Goal: Information Seeking & Learning: Learn about a topic

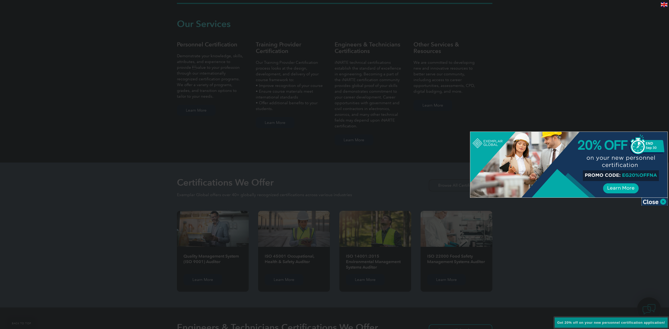
scroll to position [394, 0]
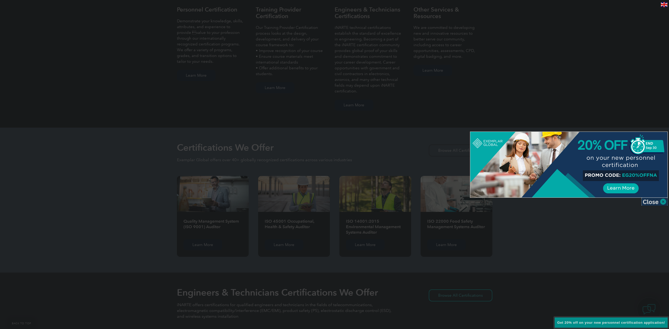
click at [663, 202] on img at bounding box center [654, 202] width 26 height 8
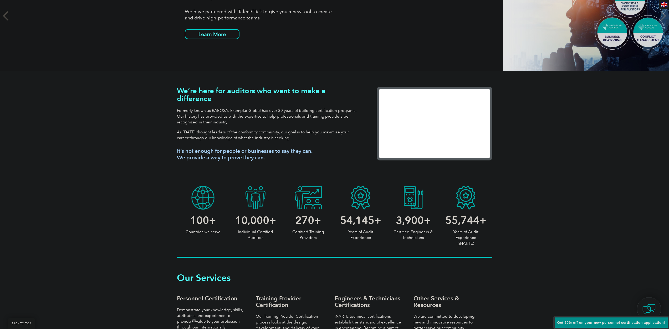
scroll to position [0, 0]
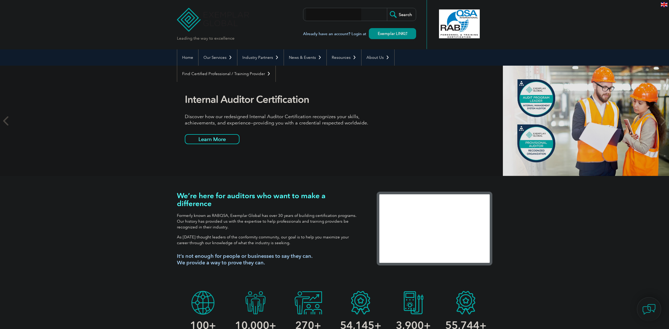
click at [340, 12] on input "search" at bounding box center [333, 14] width 55 height 13
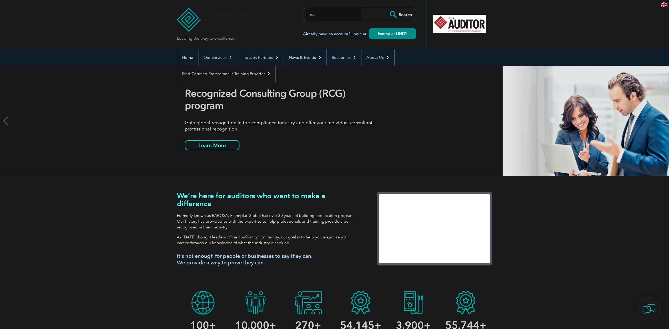
click at [324, 8] on input "ne" at bounding box center [333, 14] width 55 height 13
type input "narte"
click at [387, 8] on input "Search" at bounding box center [401, 14] width 29 height 13
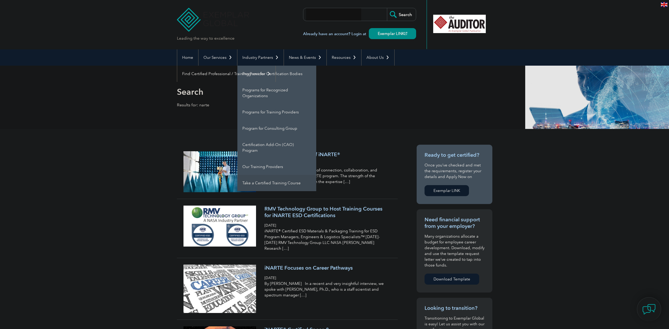
click at [272, 185] on link "Take a Certified Training Course" at bounding box center [276, 183] width 79 height 16
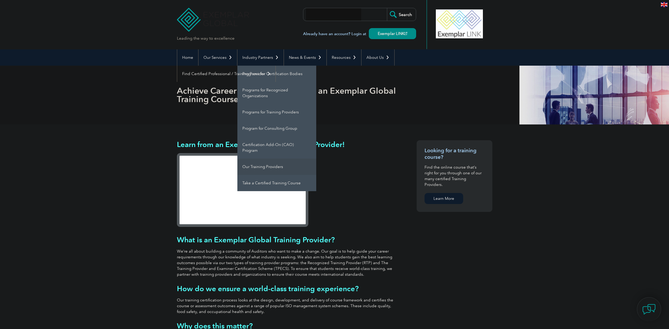
click at [258, 168] on link "Our Training Providers" at bounding box center [276, 167] width 79 height 16
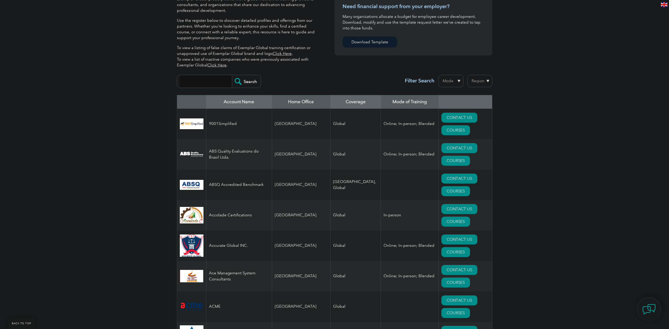
scroll to position [116, 0]
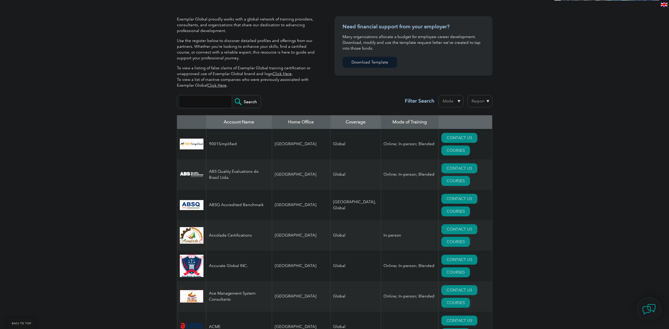
click at [304, 120] on th "Home Office" at bounding box center [301, 122] width 59 height 14
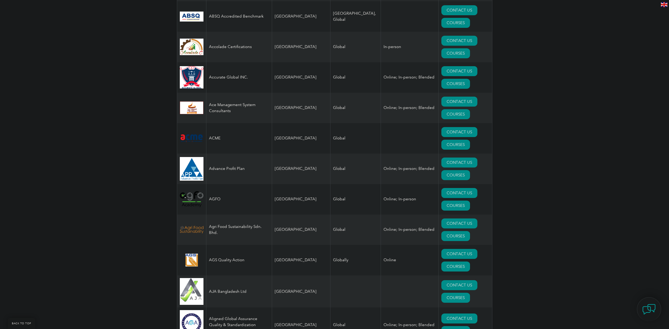
scroll to position [194, 0]
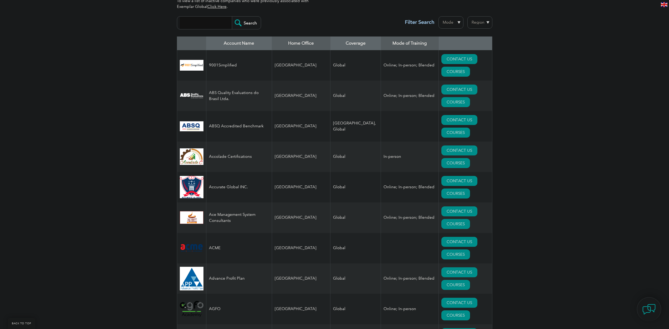
click at [216, 23] on input "search" at bounding box center [206, 23] width 52 height 13
type input "radio"
click at [232, 17] on input "Search" at bounding box center [246, 23] width 29 height 13
click at [242, 24] on input "Search" at bounding box center [246, 23] width 29 height 13
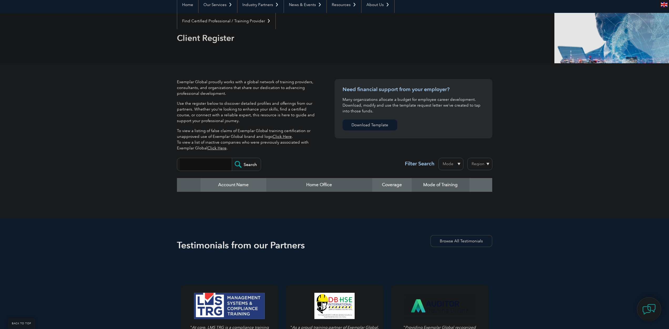
scroll to position [53, 0]
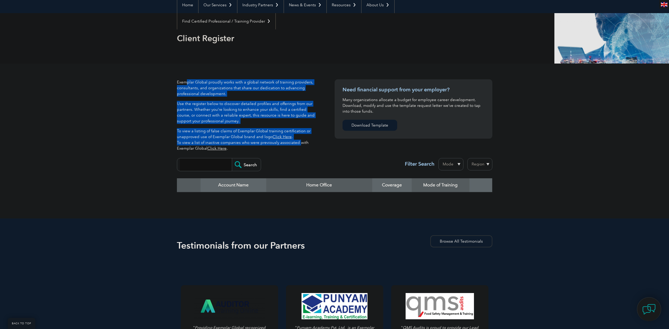
drag, startPoint x: 188, startPoint y: 84, endPoint x: 298, endPoint y: 143, distance: 125.3
click at [298, 143] on div "Exemplar Global proudly works with a global network of training providers, cons…" at bounding box center [248, 117] width 142 height 76
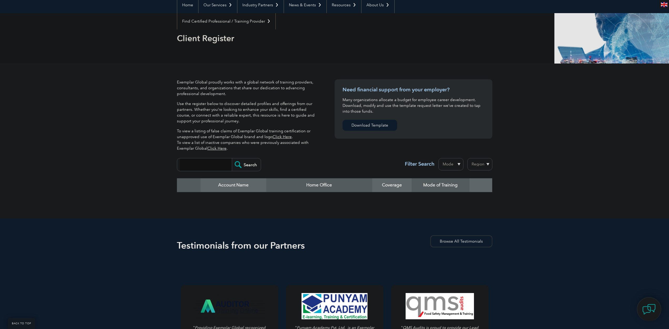
click at [325, 139] on div "Exemplar Global proudly works with a global network of training providers, cons…" at bounding box center [256, 117] width 158 height 76
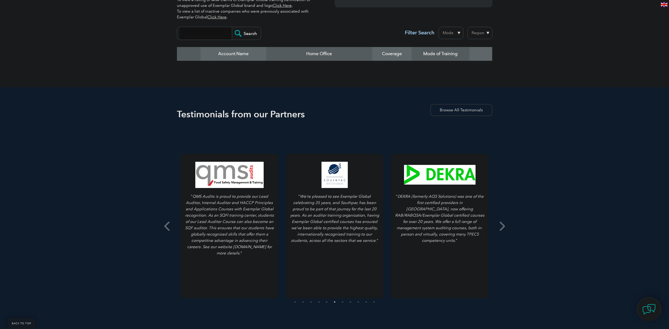
scroll to position [0, 0]
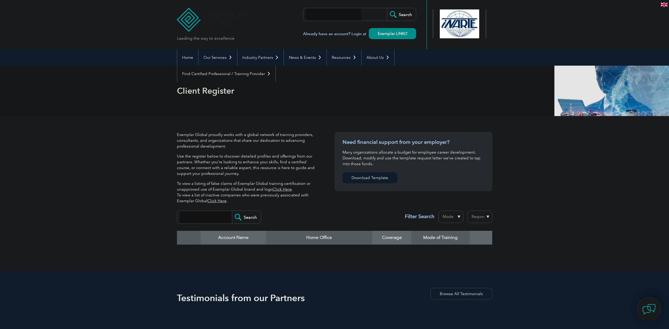
click at [450, 23] on div at bounding box center [459, 23] width 52 height 29
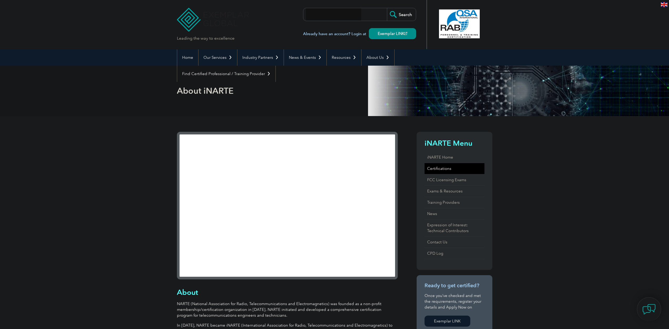
click at [446, 168] on link "Certifications" at bounding box center [454, 168] width 60 height 11
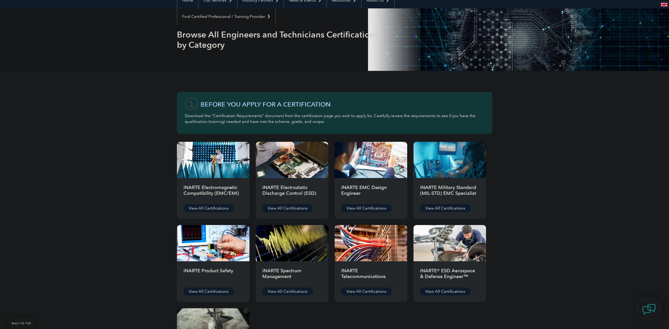
scroll to position [131, 0]
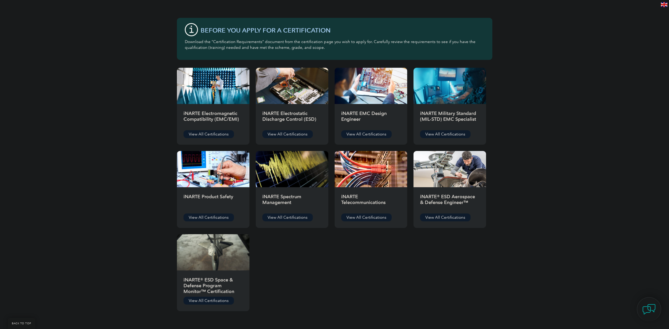
scroll to position [131, 0]
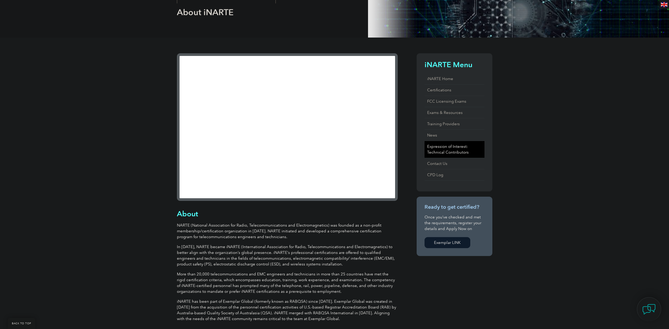
scroll to position [105, 0]
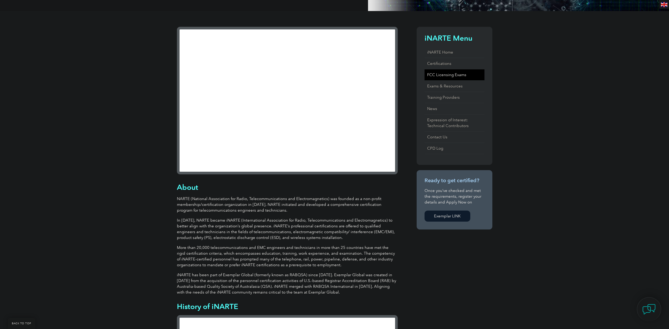
click at [445, 75] on link "FCC Licensing Exams" at bounding box center [454, 74] width 60 height 11
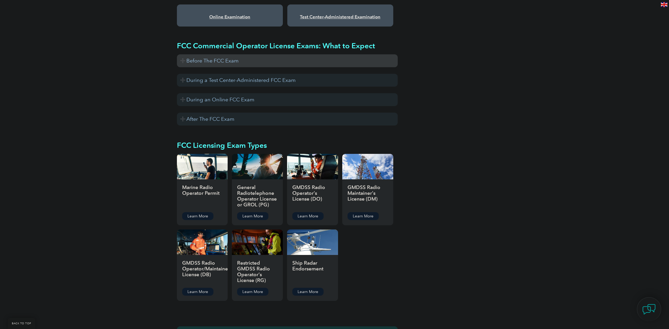
scroll to position [473, 0]
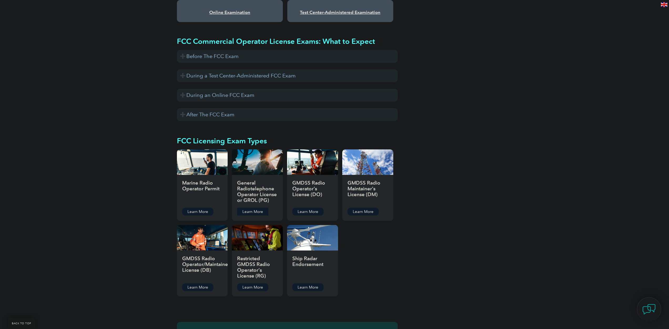
click at [255, 208] on link "Learn More" at bounding box center [252, 212] width 31 height 8
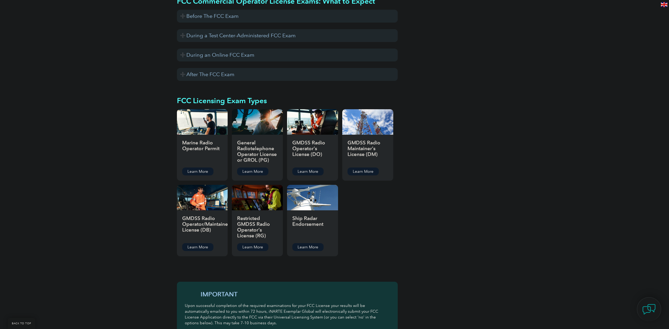
scroll to position [525, 0]
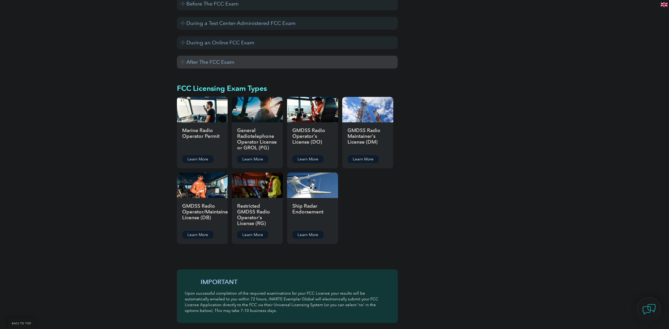
click at [184, 56] on h3 "After The FCC Exam" at bounding box center [287, 62] width 221 height 13
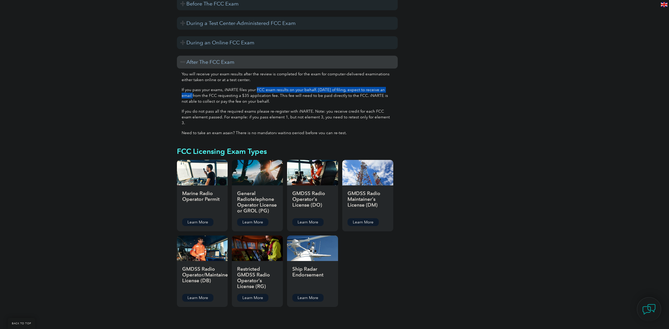
drag, startPoint x: 255, startPoint y: 85, endPoint x: 391, endPoint y: 85, distance: 136.1
click at [391, 87] on p "If you pass your exams, iNARTE files your FCC exam results on your behalf. With…" at bounding box center [287, 95] width 211 height 17
drag, startPoint x: 280, startPoint y: 89, endPoint x: 391, endPoint y: 89, distance: 110.4
click at [391, 89] on p "If you pass your exams, iNARTE files your FCC exam results on your behalf. With…" at bounding box center [287, 95] width 211 height 17
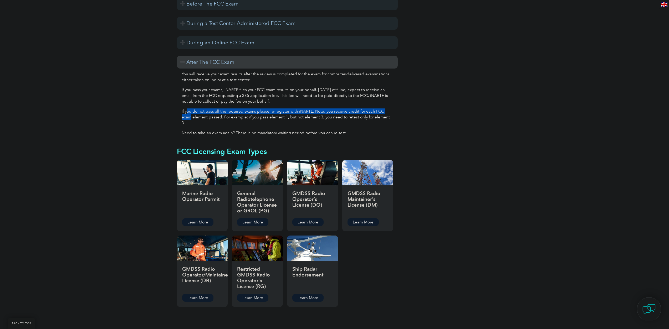
drag, startPoint x: 186, startPoint y: 103, endPoint x: 395, endPoint y: 107, distance: 208.9
click at [395, 107] on div "You will receive your exam results after the review is completed for the exam f…" at bounding box center [287, 102] width 221 height 66
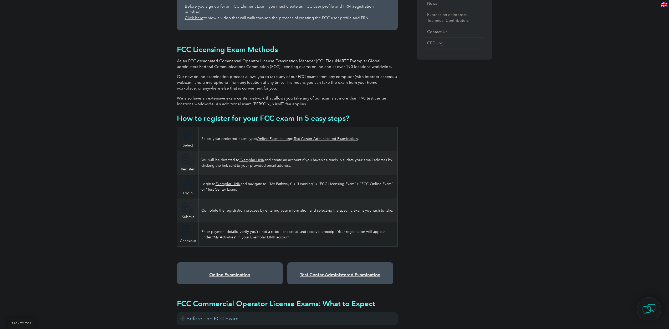
scroll to position [210, 0]
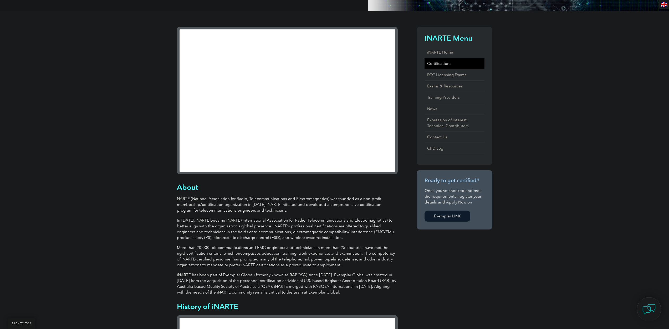
scroll to position [105, 0]
click at [444, 61] on link "Certifications" at bounding box center [454, 63] width 60 height 11
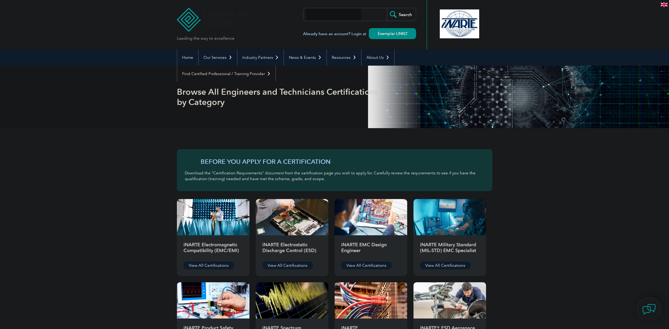
click at [288, 158] on h3 "Before You Apply For a Certification" at bounding box center [342, 161] width 284 height 7
click at [224, 161] on h3 "Before You Apply For a Certification" at bounding box center [342, 161] width 284 height 7
drag, startPoint x: 248, startPoint y: 162, endPoint x: 316, endPoint y: 166, distance: 68.2
click at [316, 166] on div "Before You Apply For a Certification Download the “Certification Requirements” …" at bounding box center [334, 170] width 315 height 42
click at [226, 170] on div "Before You Apply For a Certification Download the “Certification Requirements” …" at bounding box center [334, 170] width 315 height 42
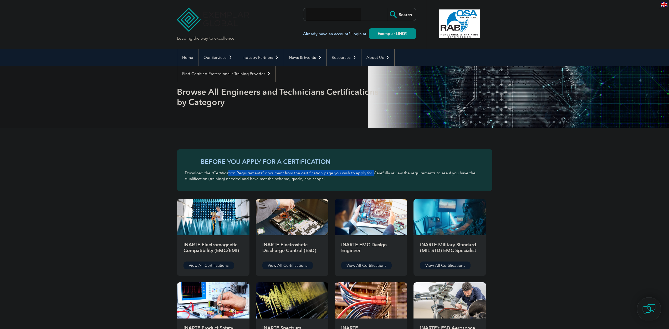
drag, startPoint x: 227, startPoint y: 174, endPoint x: 369, endPoint y: 175, distance: 142.7
click at [369, 175] on p "Download the “Certification Requirements” document from the certification page …" at bounding box center [335, 176] width 300 height 12
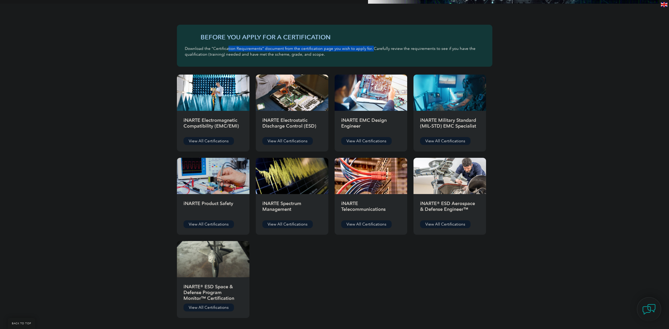
scroll to position [158, 0]
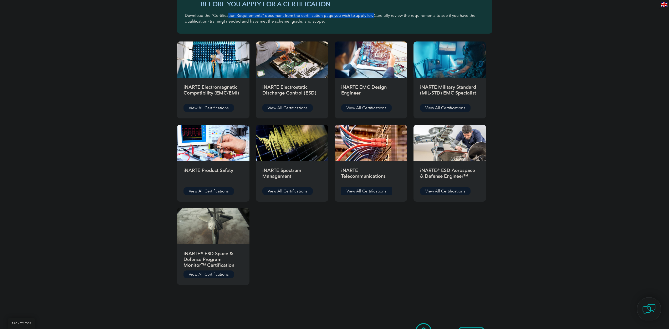
click at [363, 189] on link "View All Certifications" at bounding box center [366, 191] width 50 height 8
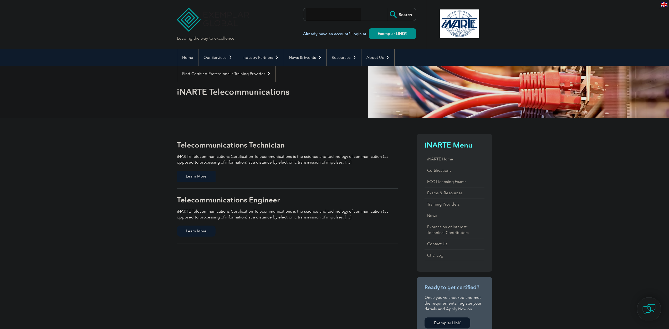
click at [202, 176] on span "Learn More" at bounding box center [196, 176] width 39 height 11
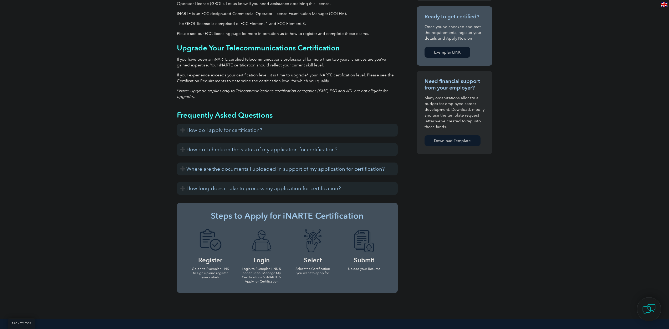
scroll to position [184, 0]
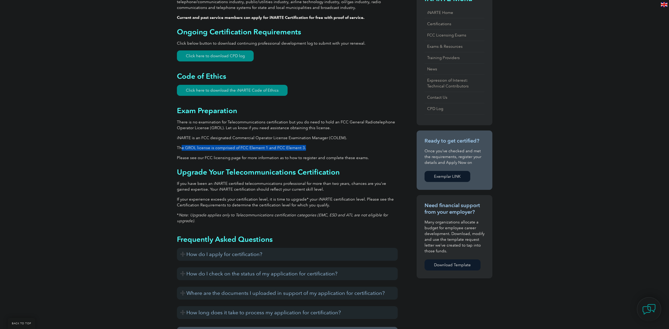
drag, startPoint x: 182, startPoint y: 150, endPoint x: 311, endPoint y: 150, distance: 128.7
click at [311, 150] on p "The GROL license is comprised of FCC Element 1 and FCC Element 3." at bounding box center [287, 148] width 221 height 6
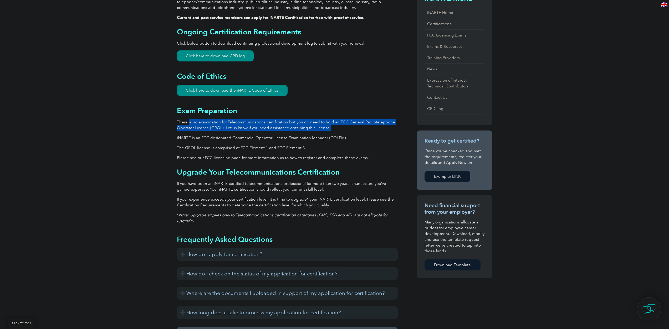
drag, startPoint x: 188, startPoint y: 124, endPoint x: 342, endPoint y: 129, distance: 154.1
click at [342, 129] on p "There is no examination for Telecommunications certification but you do need to…" at bounding box center [287, 125] width 221 height 12
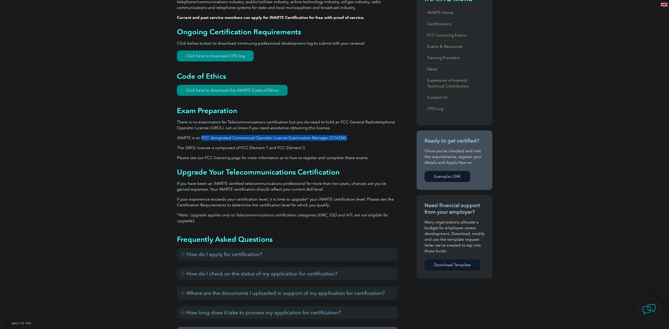
drag, startPoint x: 200, startPoint y: 137, endPoint x: 354, endPoint y: 136, distance: 154.0
click at [354, 136] on p "iNARTE is an FCC designated Commercial Operator License Examination Manager (CO…" at bounding box center [287, 138] width 221 height 6
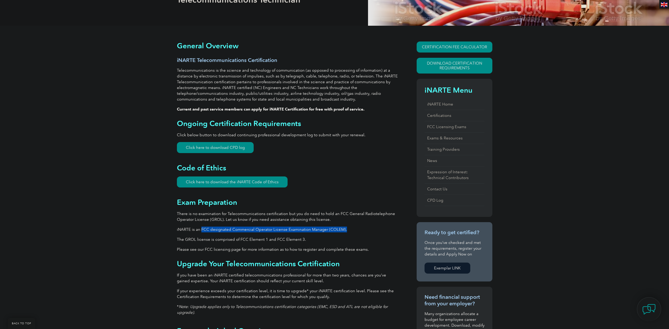
scroll to position [79, 0]
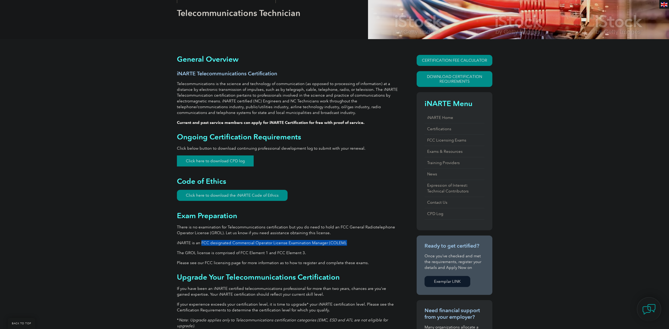
click at [213, 163] on link "Click here to download CPD log" at bounding box center [215, 161] width 77 height 11
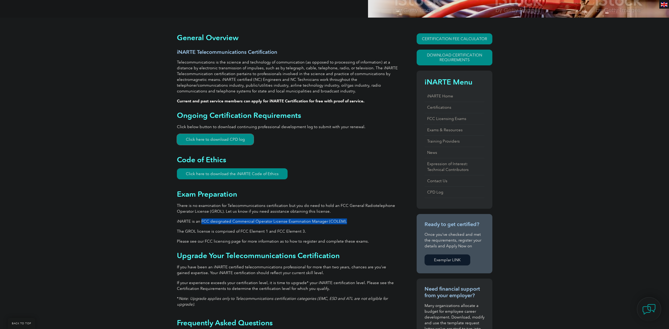
scroll to position [158, 0]
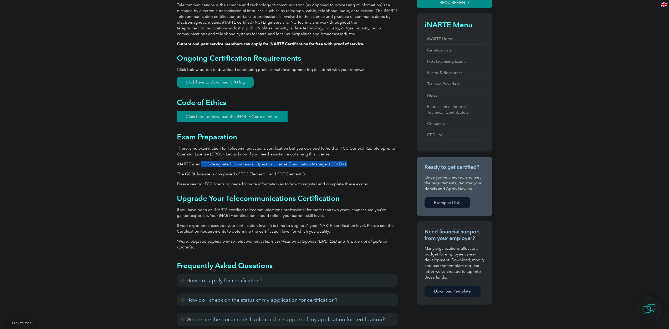
click at [272, 113] on link "Click here to download the iNARTE Code of Ethics" at bounding box center [232, 116] width 111 height 11
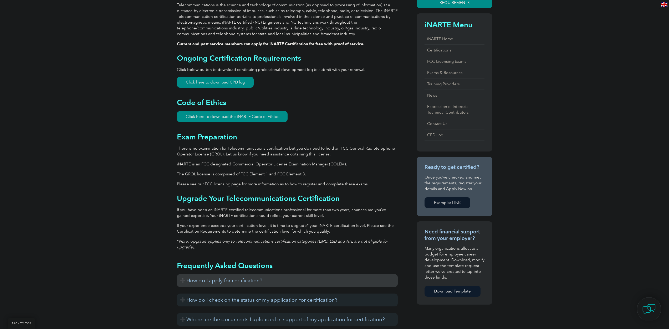
click at [183, 281] on h3 "How do I apply for certification?" at bounding box center [287, 280] width 221 height 13
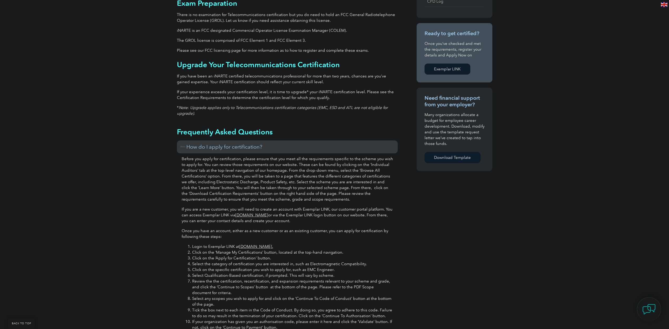
scroll to position [342, 0]
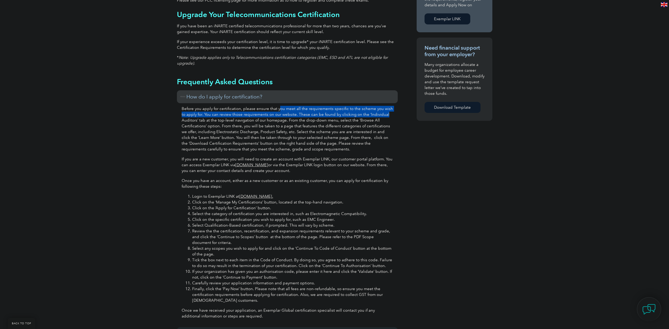
drag, startPoint x: 281, startPoint y: 110, endPoint x: 385, endPoint y: 117, distance: 104.5
click at [385, 117] on p "Before you apply for certification, please ensure that you meet all the require…" at bounding box center [287, 129] width 211 height 46
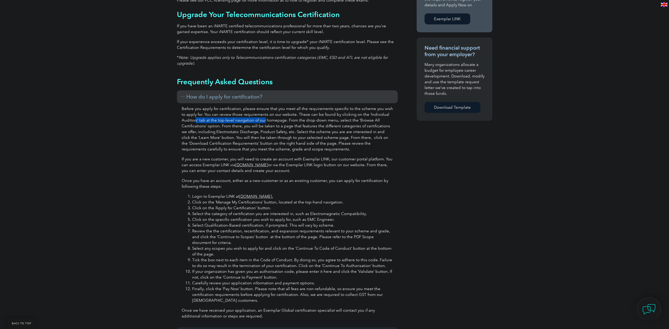
drag, startPoint x: 196, startPoint y: 122, endPoint x: 263, endPoint y: 122, distance: 67.5
click at [263, 122] on p "Before you apply for certification, please ensure that you meet all the require…" at bounding box center [287, 129] width 211 height 46
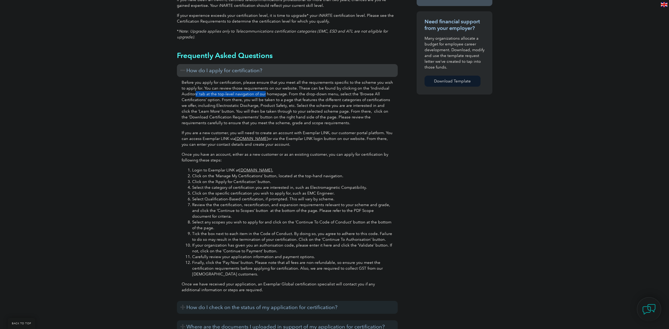
scroll to position [394, 0]
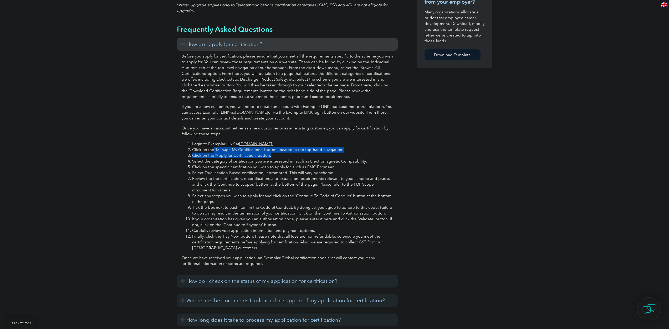
drag, startPoint x: 214, startPoint y: 152, endPoint x: 298, endPoint y: 156, distance: 84.7
click at [298, 156] on ol "Login to Exemplar LINK at www.exemplarlink.org. Click on the ‘Manage My Certifi…" at bounding box center [287, 196] width 211 height 110
click at [260, 163] on li "Select the category of certification you are interested in, such as Electromagn…" at bounding box center [292, 161] width 201 height 6
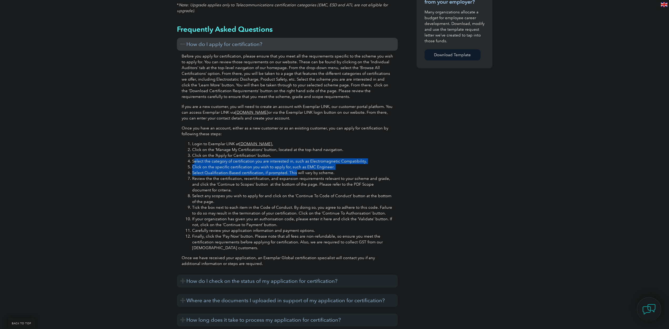
drag, startPoint x: 195, startPoint y: 161, endPoint x: 293, endPoint y: 172, distance: 99.1
click at [293, 172] on ol "Login to Exemplar LINK at www.exemplarlink.org. Click on the ‘Manage My Certifi…" at bounding box center [287, 196] width 211 height 110
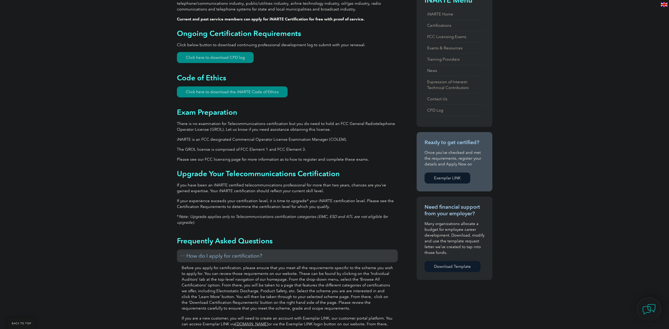
scroll to position [184, 0]
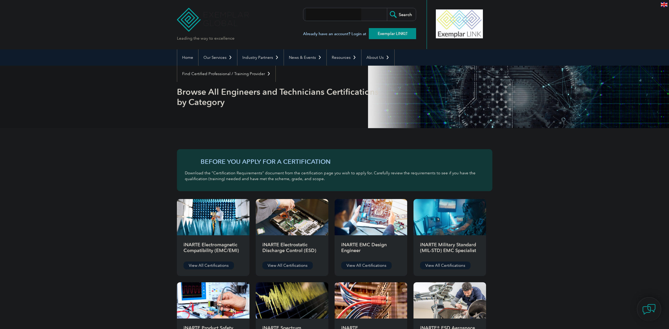
click at [385, 34] on link "Exemplar LINK" at bounding box center [392, 33] width 47 height 11
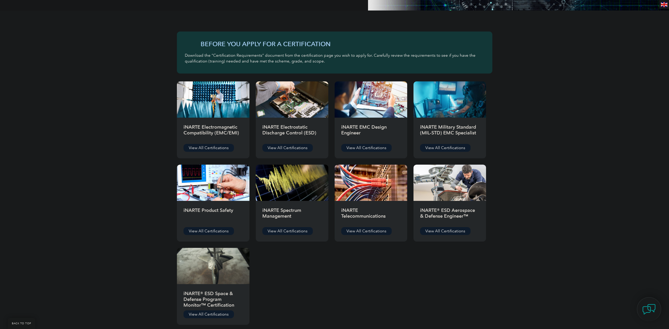
scroll to position [131, 0]
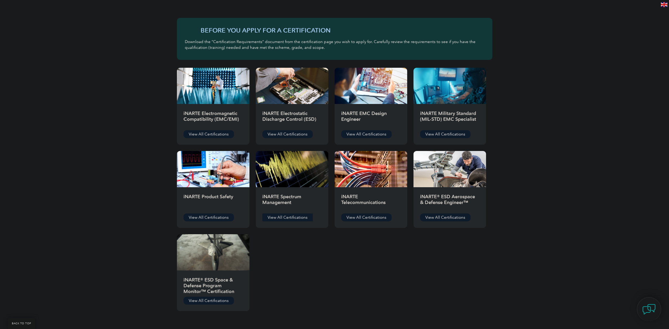
click at [279, 215] on link "View All Certifications" at bounding box center [287, 218] width 50 height 8
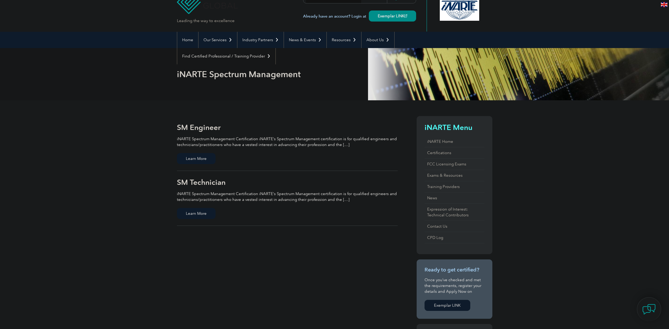
scroll to position [26, 0]
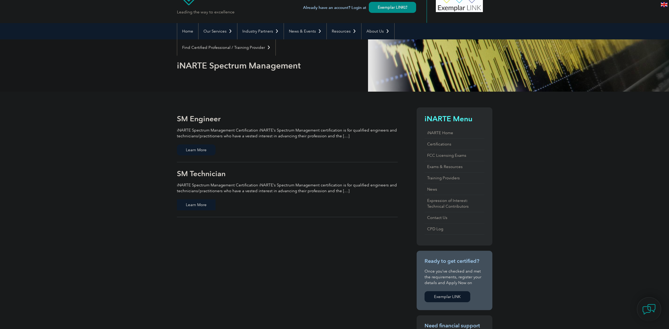
click at [197, 204] on span "Learn More" at bounding box center [196, 204] width 39 height 11
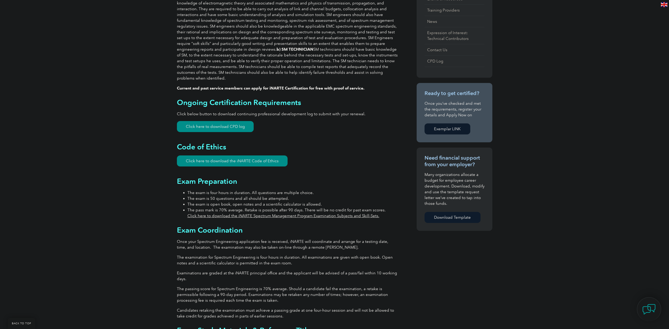
scroll to position [236, 0]
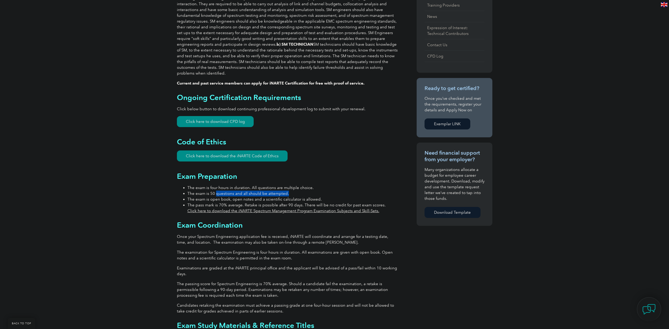
drag, startPoint x: 215, startPoint y: 187, endPoint x: 317, endPoint y: 185, distance: 102.0
click at [316, 191] on li "The exam is 50 questions and all should be attempted." at bounding box center [292, 194] width 210 height 6
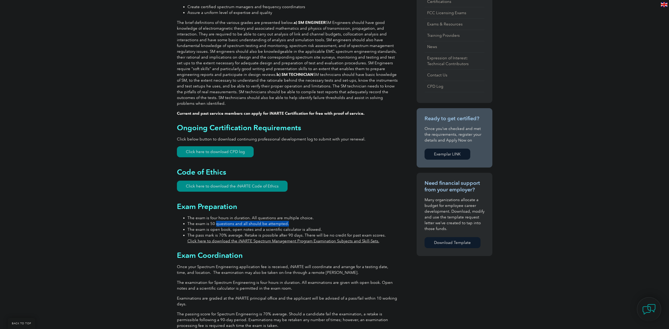
scroll to position [263, 0]
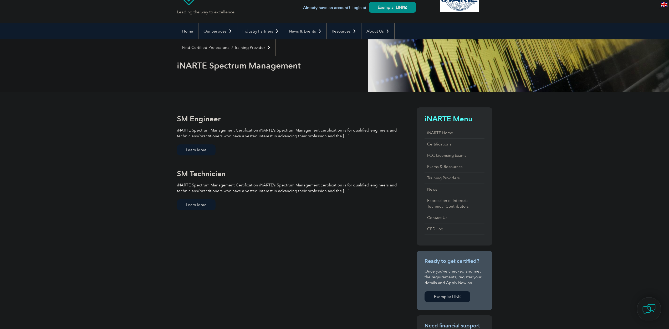
scroll to position [26, 0]
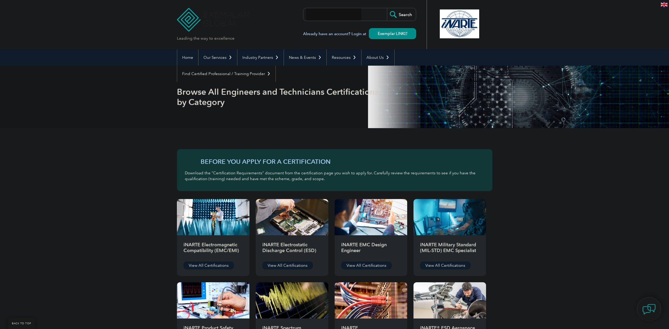
scroll to position [131, 0]
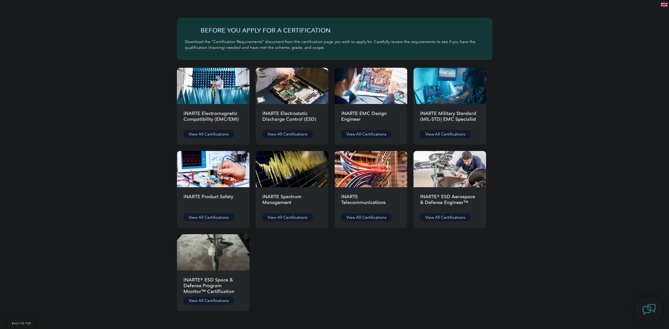
click at [447, 133] on link "View All Certifications" at bounding box center [445, 134] width 50 height 8
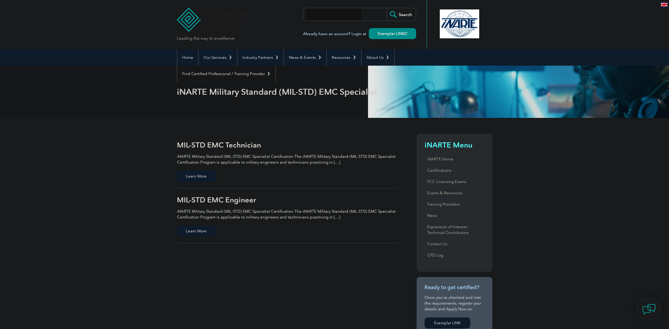
click at [198, 180] on span "Learn More" at bounding box center [196, 176] width 39 height 11
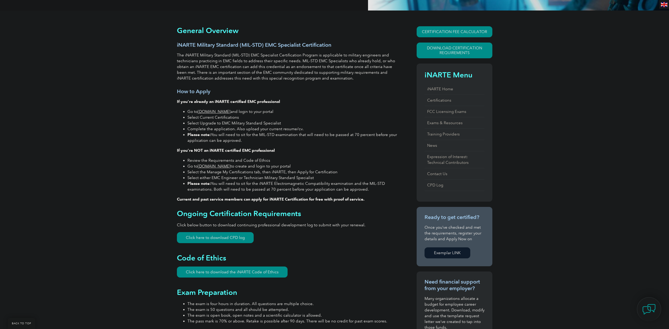
scroll to position [105, 0]
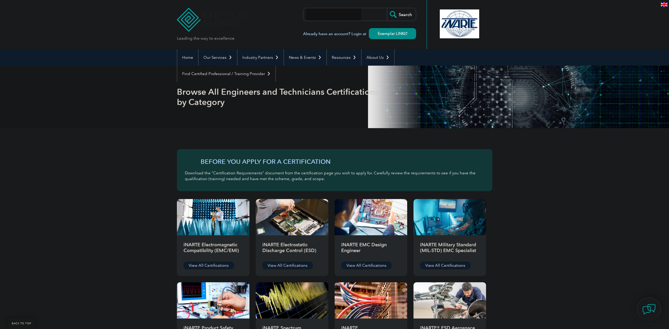
scroll to position [131, 0]
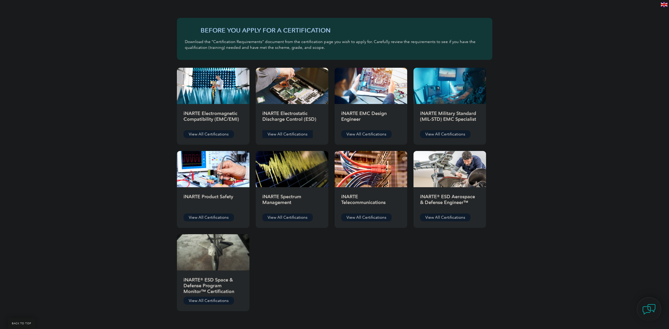
click at [292, 136] on link "View All Certifications" at bounding box center [287, 134] width 50 height 8
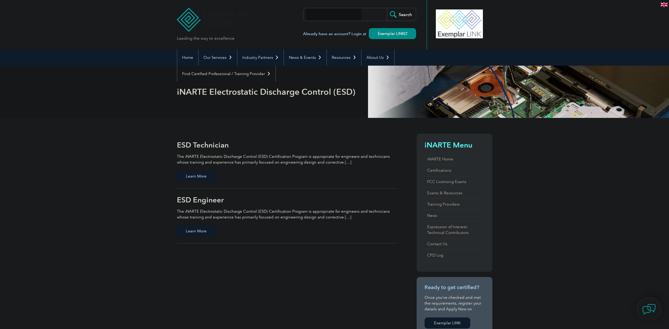
click at [198, 179] on span "Learn More" at bounding box center [196, 176] width 39 height 11
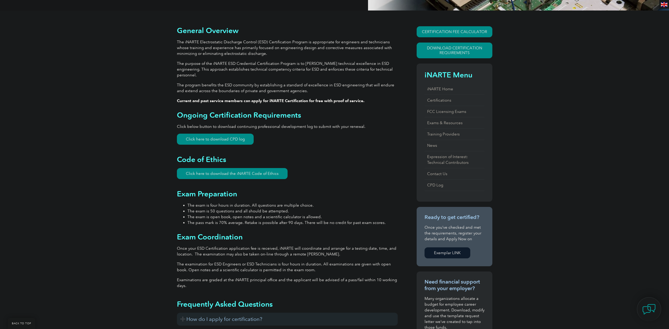
scroll to position [184, 0]
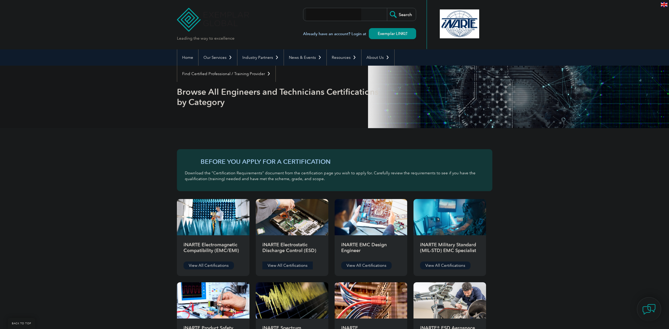
scroll to position [131, 0]
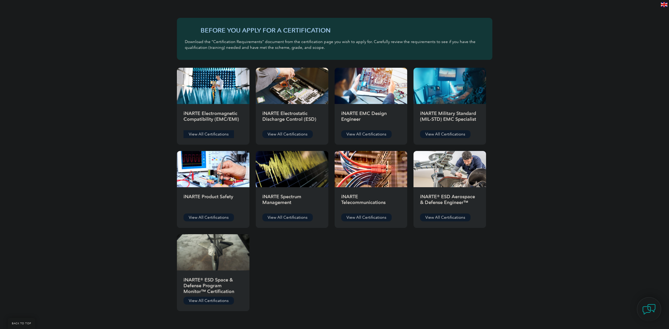
click at [210, 135] on link "View All Certifications" at bounding box center [208, 134] width 50 height 8
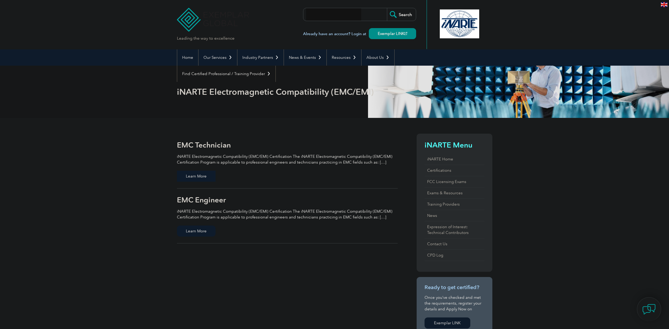
click at [202, 178] on span "Learn More" at bounding box center [196, 176] width 39 height 11
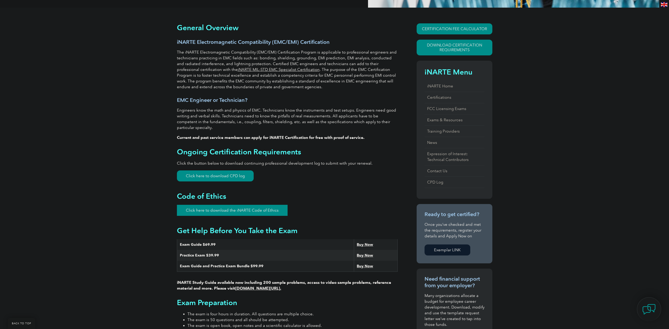
scroll to position [105, 0]
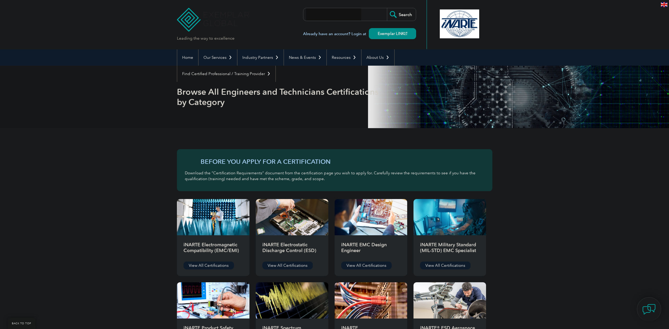
scroll to position [131, 0]
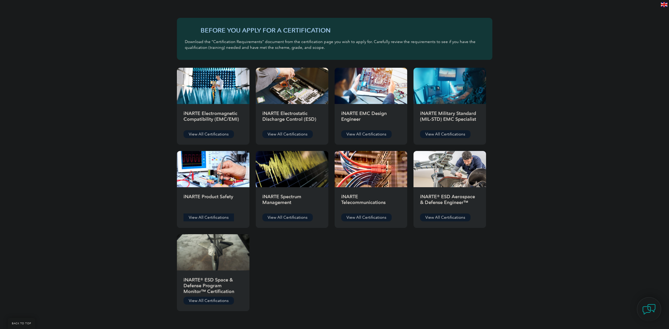
click at [209, 218] on link "View All Certifications" at bounding box center [208, 218] width 50 height 8
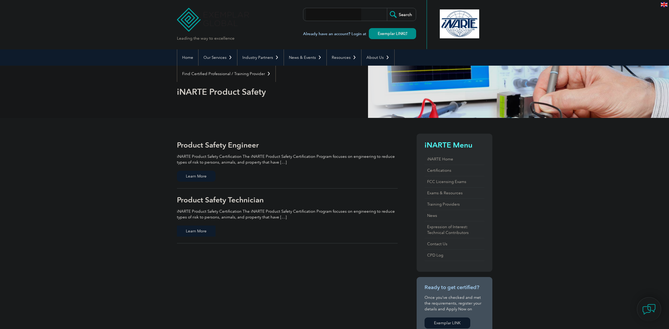
click at [191, 227] on span "Learn More" at bounding box center [196, 231] width 39 height 11
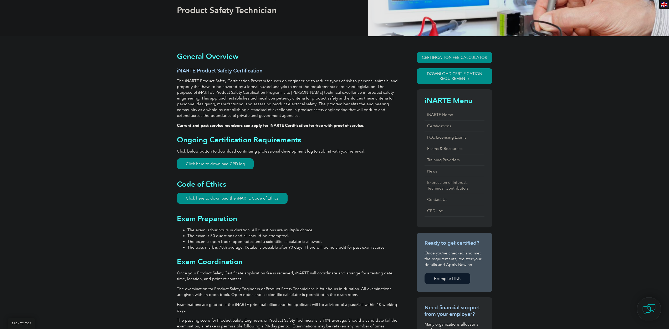
scroll to position [184, 0]
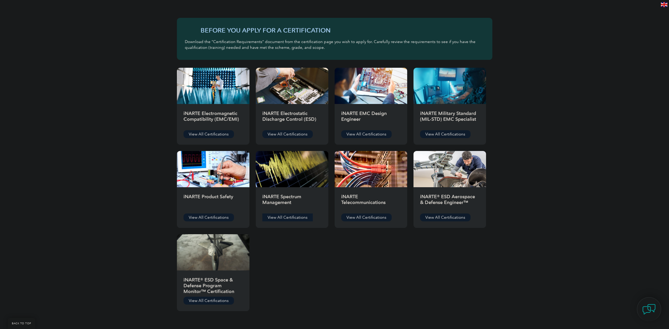
scroll to position [131, 0]
click at [370, 215] on link "View All Certifications" at bounding box center [366, 218] width 50 height 8
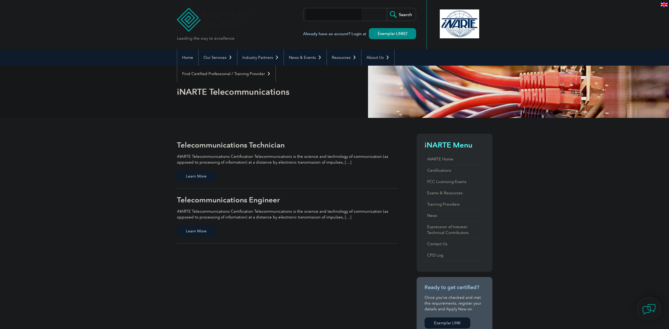
click at [200, 232] on span "Learn More" at bounding box center [196, 231] width 39 height 11
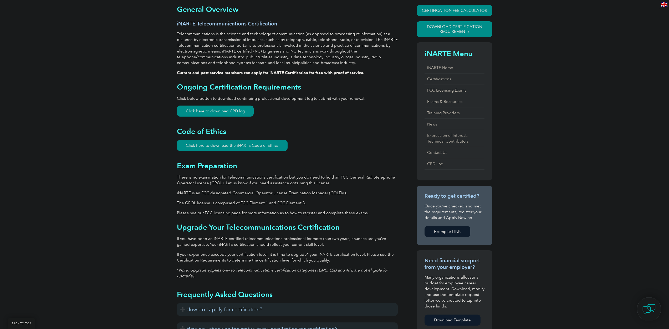
scroll to position [131, 0]
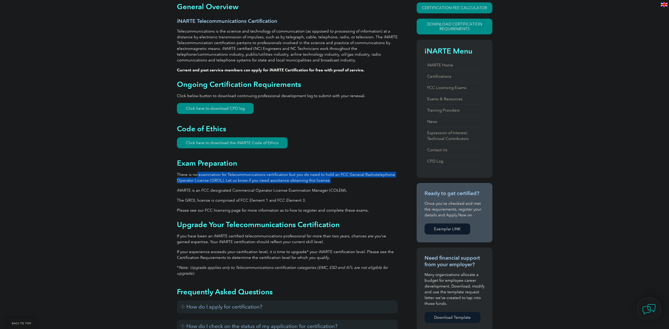
drag, startPoint x: 231, startPoint y: 179, endPoint x: 326, endPoint y: 180, distance: 95.6
click at [326, 180] on p "There is no examination for Telecommunications certification but you do need to…" at bounding box center [287, 178] width 221 height 12
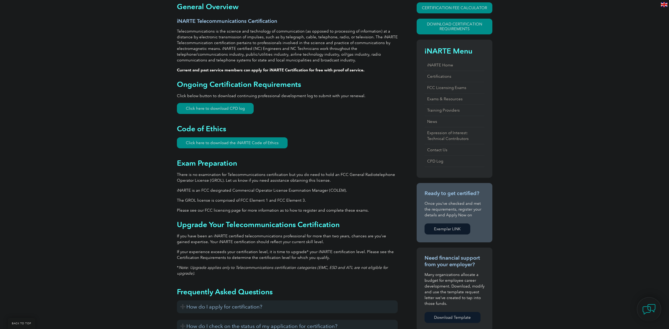
click at [288, 195] on div "General Overview iNARTE Telecommunications Certification Telecommunications is …" at bounding box center [287, 240] width 221 height 476
drag, startPoint x: 191, startPoint y: 190, endPoint x: 334, endPoint y: 192, distance: 143.5
click at [334, 192] on p "iNARTE is an FCC designated Commercial Operator License Examination Manager (CO…" at bounding box center [287, 191] width 221 height 6
click at [218, 195] on div "General Overview iNARTE Telecommunications Certification Telecommunications is …" at bounding box center [287, 240] width 221 height 476
drag, startPoint x: 202, startPoint y: 191, endPoint x: 350, endPoint y: 192, distance: 149.0
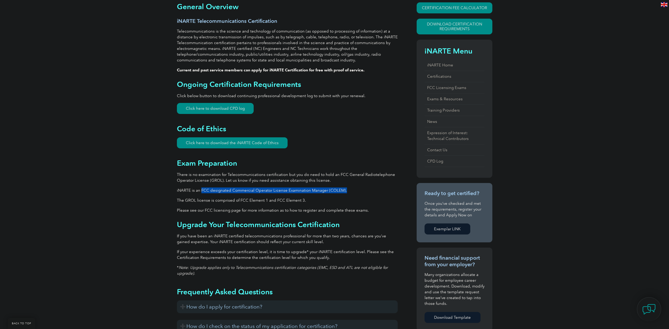
click at [350, 192] on p "iNARTE is an FCC designated Commercial Operator License Examination Manager (CO…" at bounding box center [287, 191] width 221 height 6
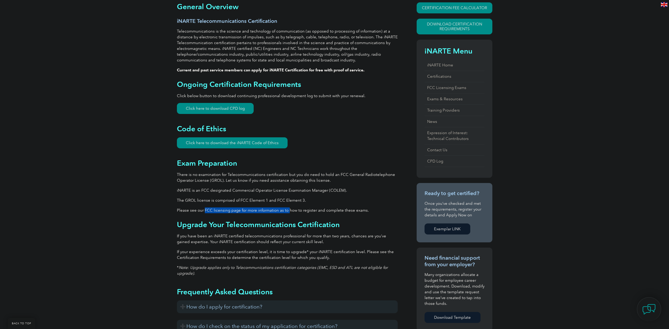
drag, startPoint x: 203, startPoint y: 210, endPoint x: 288, endPoint y: 211, distance: 84.3
click at [288, 211] on p "Please see our FCC licensing page for more information as to how to register an…" at bounding box center [287, 211] width 221 height 6
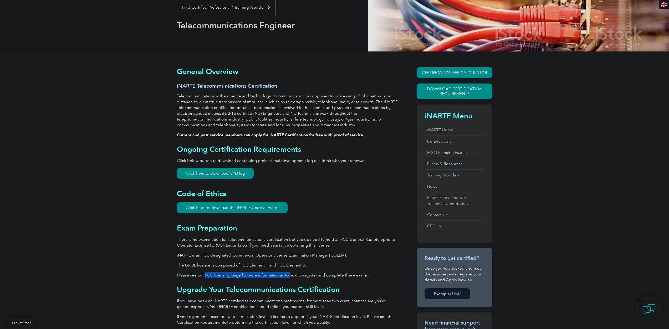
scroll to position [26, 0]
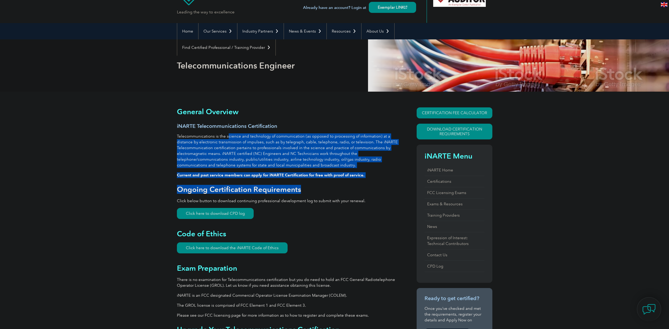
drag, startPoint x: 228, startPoint y: 136, endPoint x: 340, endPoint y: 183, distance: 122.0
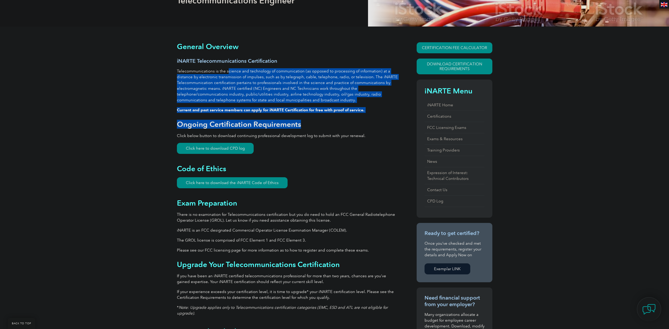
scroll to position [105, 0]
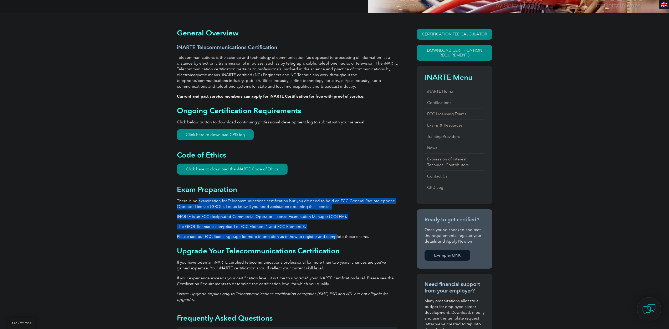
drag, startPoint x: 198, startPoint y: 202, endPoint x: 334, endPoint y: 235, distance: 140.4
click at [334, 235] on div "General Overview iNARTE Telecommunications Certification Telecommunications is …" at bounding box center [287, 267] width 221 height 476
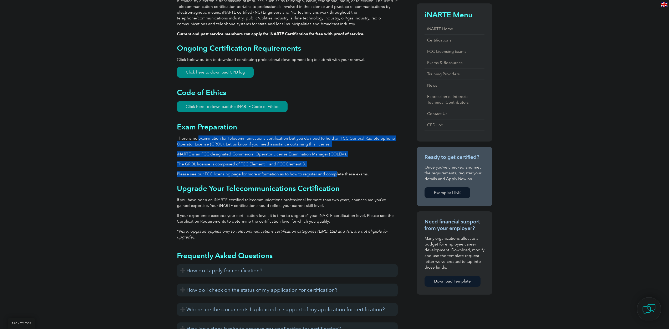
scroll to position [184, 0]
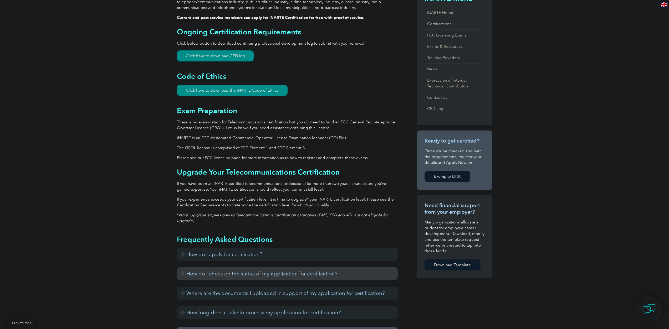
click at [181, 272] on h3 "How do I check on the status of my application for certification?" at bounding box center [287, 273] width 221 height 13
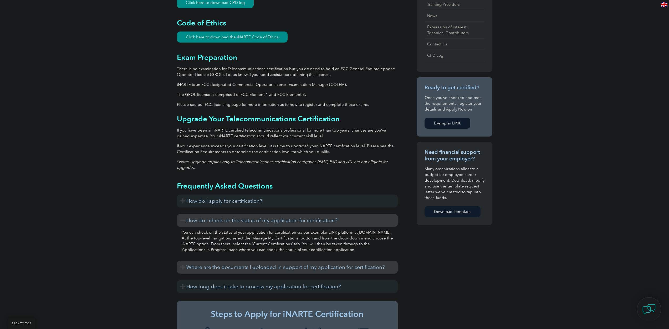
scroll to position [263, 0]
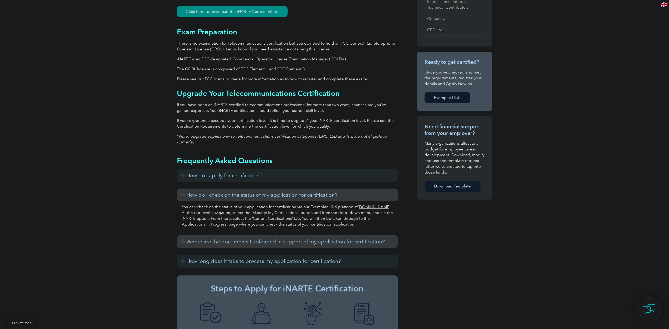
click at [184, 243] on h3 "Where are the documents I uploaded in support of my application for certificati…" at bounding box center [287, 241] width 221 height 13
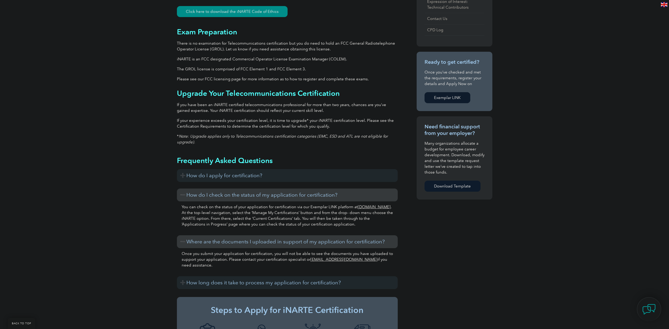
scroll to position [289, 0]
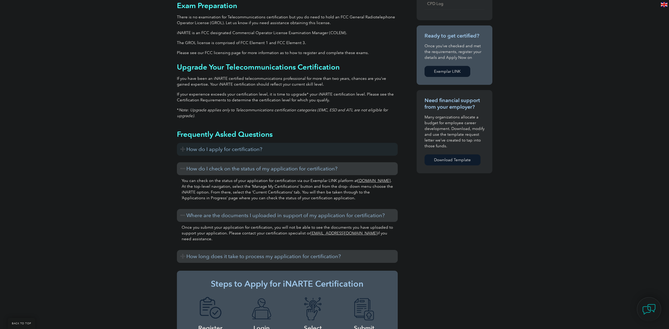
click at [183, 257] on h3 "How long does it take to process my application for certification?" at bounding box center [287, 256] width 221 height 13
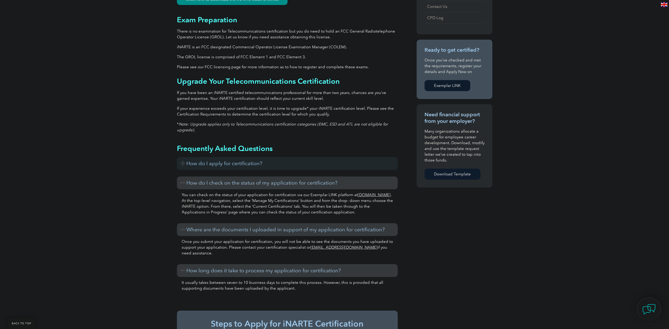
scroll to position [236, 0]
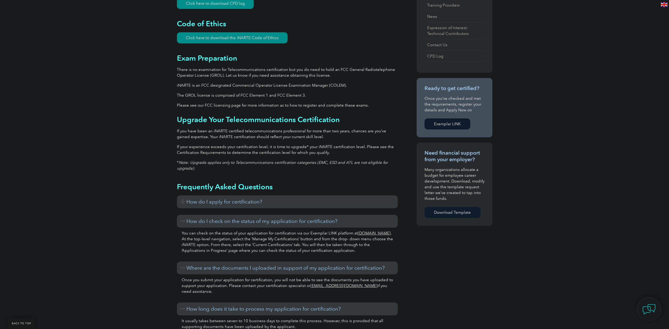
click at [181, 203] on h3 "How do I apply for certification?" at bounding box center [287, 201] width 221 height 13
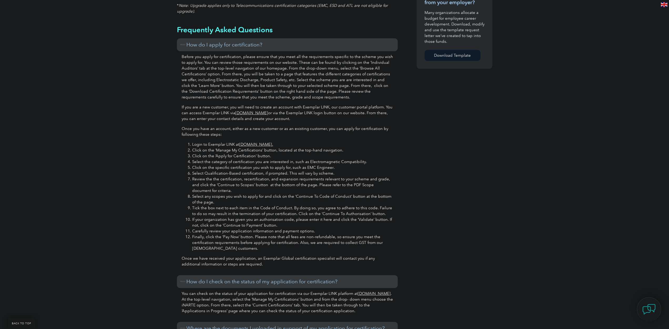
scroll to position [394, 0]
drag, startPoint x: 206, startPoint y: 156, endPoint x: 368, endPoint y: 161, distance: 162.7
click at [368, 161] on ol "Login to Exemplar LINK at www.exemplarlink.org. Click on the ‘Manage My Certifi…" at bounding box center [287, 196] width 211 height 110
drag, startPoint x: 213, startPoint y: 172, endPoint x: 329, endPoint y: 178, distance: 115.8
click at [329, 178] on ol "Login to Exemplar LINK at www.exemplarlink.org. Click on the ‘Manage My Certifi…" at bounding box center [287, 196] width 211 height 110
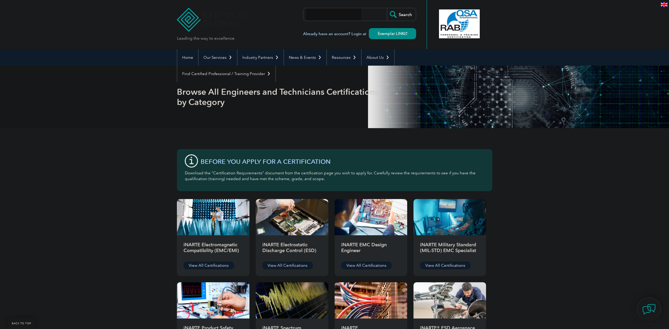
scroll to position [131, 0]
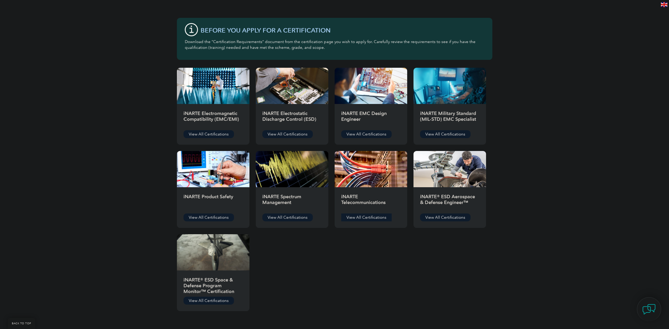
click at [366, 218] on link "View All Certifications" at bounding box center [366, 218] width 50 height 8
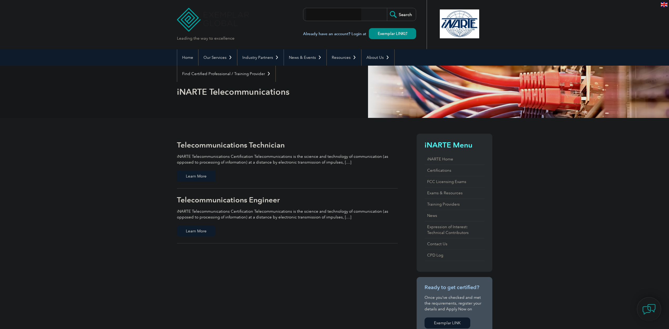
click at [194, 174] on span "Learn More" at bounding box center [196, 176] width 39 height 11
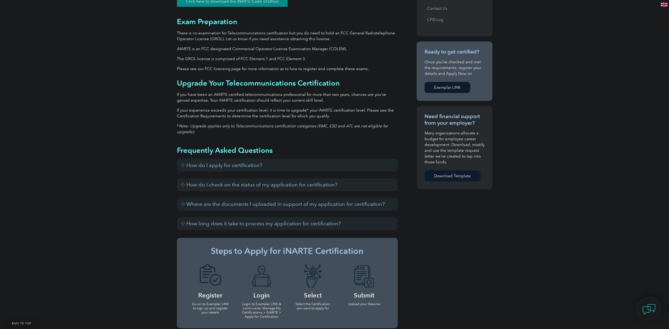
scroll to position [315, 0]
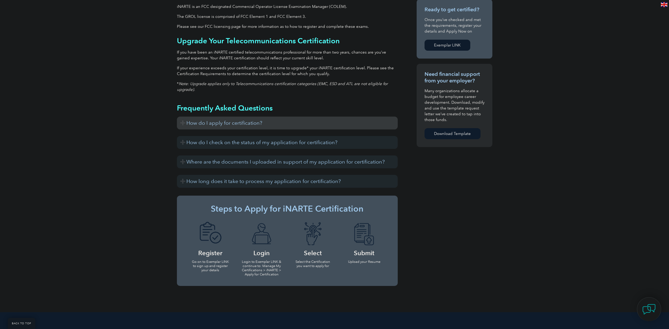
click at [184, 123] on h3 "How do I apply for certification?" at bounding box center [287, 123] width 221 height 13
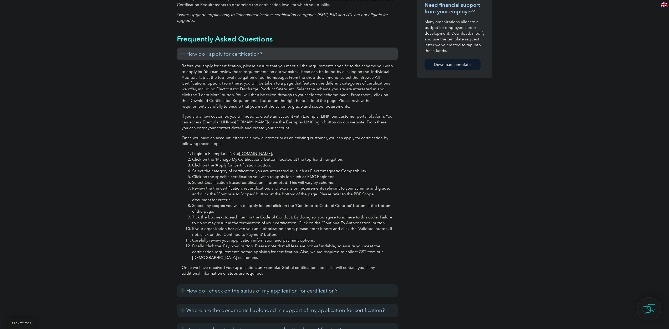
scroll to position [394, 0]
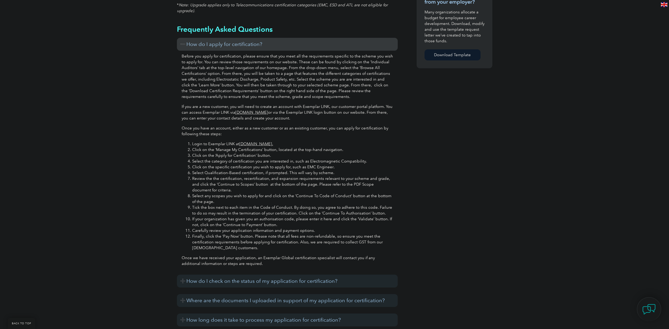
click at [182, 45] on h3 "How do I apply for certification?" at bounding box center [287, 44] width 221 height 13
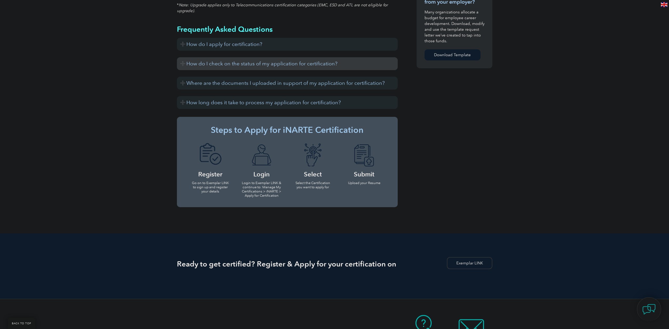
click at [183, 62] on h3 "How do I check on the status of my application for certification?" at bounding box center [287, 63] width 221 height 13
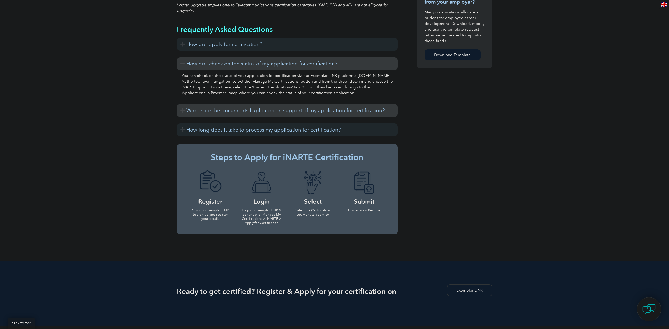
click at [185, 108] on h3 "Where are the documents I uploaded in support of my application for certificati…" at bounding box center [287, 110] width 221 height 13
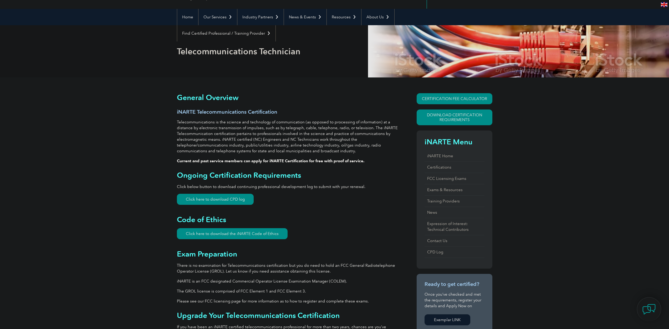
scroll to position [0, 0]
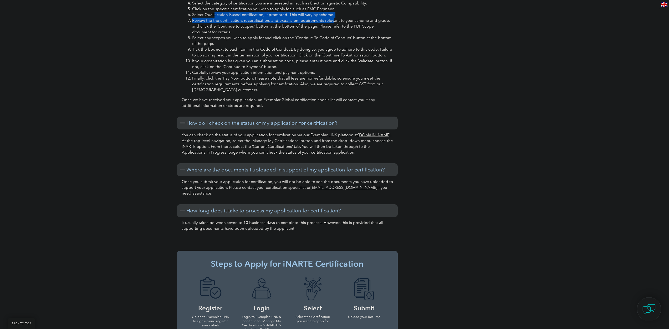
scroll to position [552, 0]
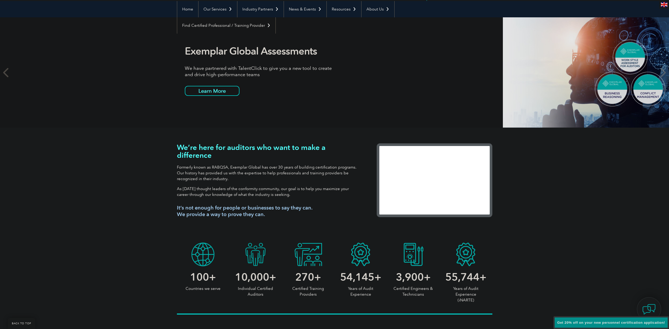
scroll to position [53, 0]
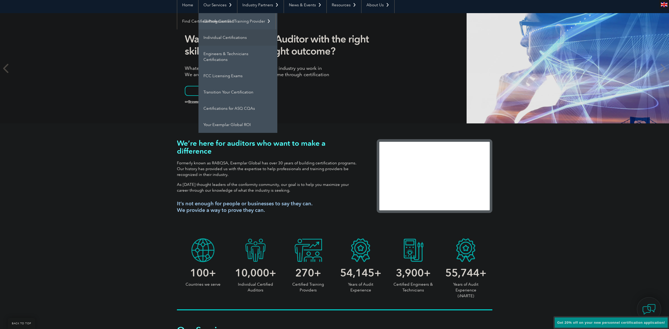
click at [225, 36] on link "Individual Certifications" at bounding box center [237, 37] width 79 height 16
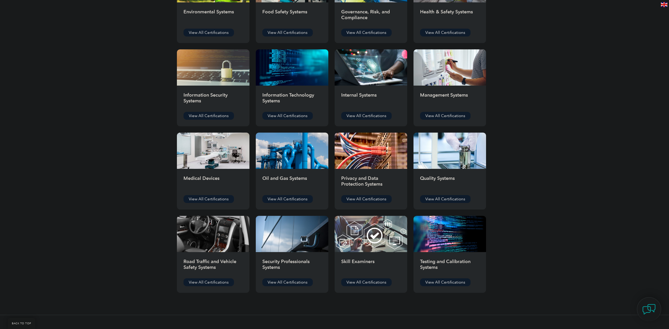
scroll to position [236, 0]
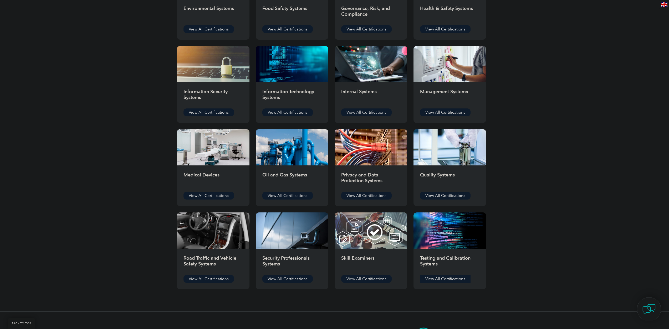
click at [428, 279] on link "View All Certifications" at bounding box center [445, 279] width 50 height 8
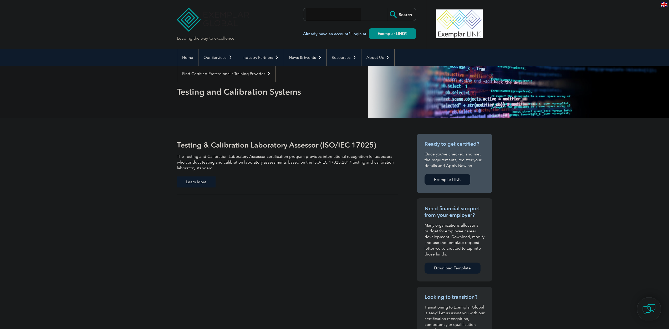
click at [193, 183] on span "Learn More" at bounding box center [196, 182] width 39 height 11
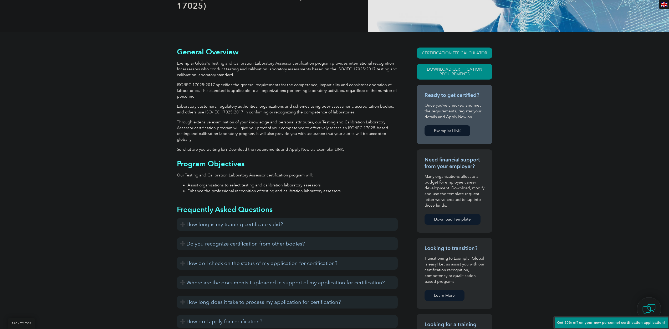
scroll to position [105, 0]
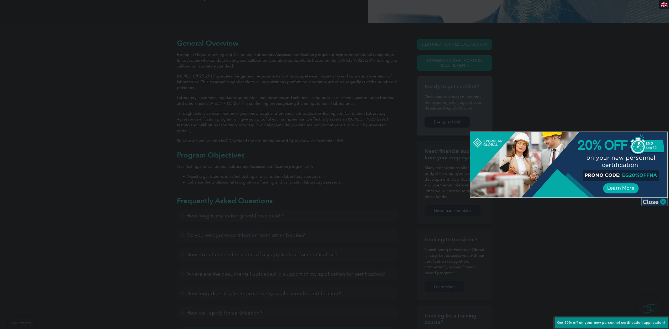
click at [649, 203] on img at bounding box center [654, 202] width 26 height 8
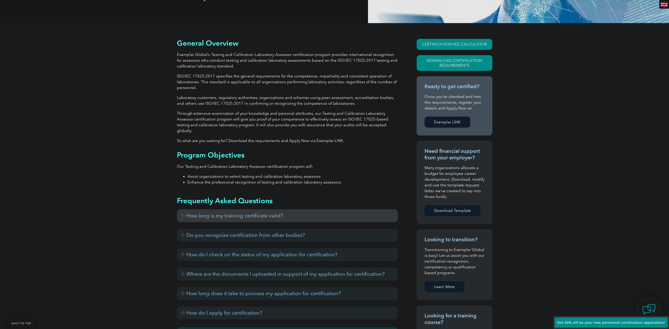
click at [182, 209] on h3 "How long is my training certificate valid?" at bounding box center [287, 215] width 221 height 13
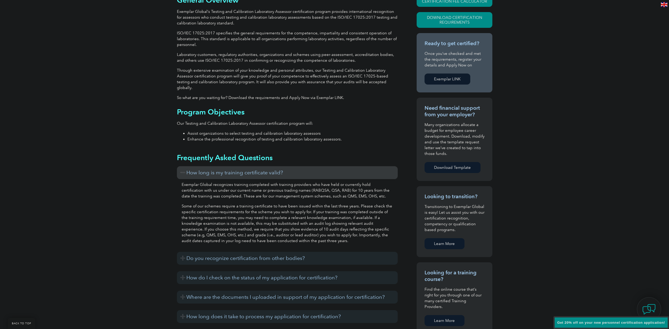
scroll to position [158, 0]
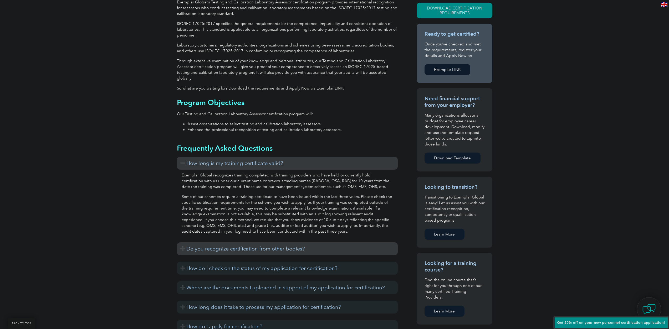
click at [182, 244] on h3 "Do you recognize certification from other bodies?" at bounding box center [287, 249] width 221 height 13
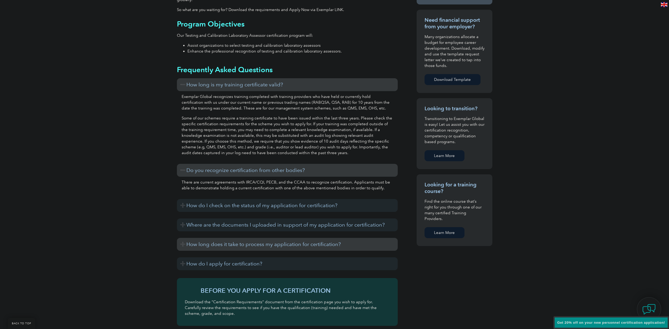
scroll to position [236, 0]
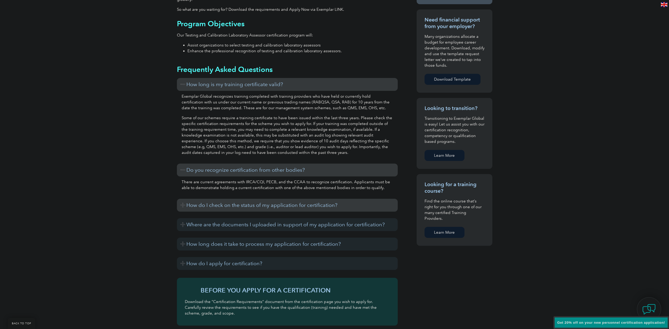
click at [187, 199] on h3 "How do I check on the status of my application for certification?" at bounding box center [287, 205] width 221 height 13
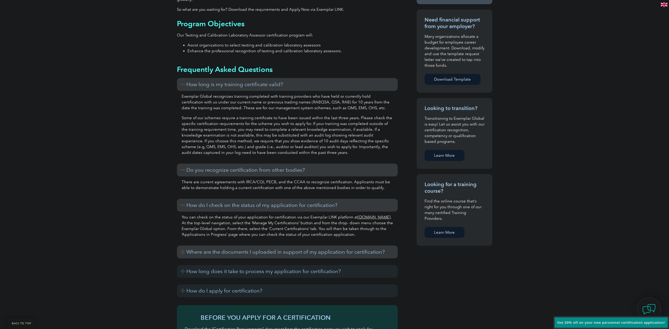
click at [181, 246] on h3 "Where are the documents I uploaded in support of my application for certificati…" at bounding box center [287, 252] width 221 height 13
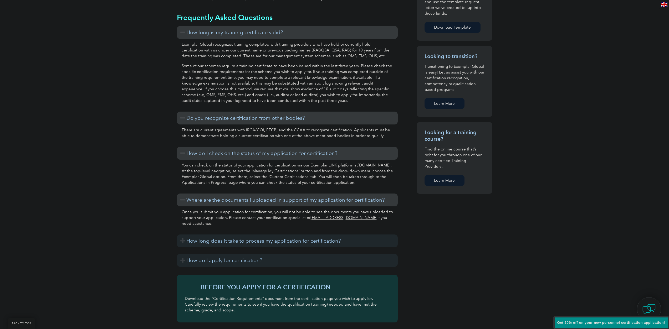
scroll to position [315, 0]
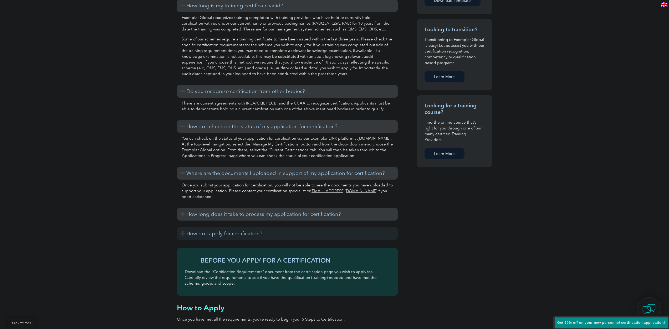
click at [186, 209] on h3 "How long does it take to process my application for certification?" at bounding box center [287, 214] width 221 height 13
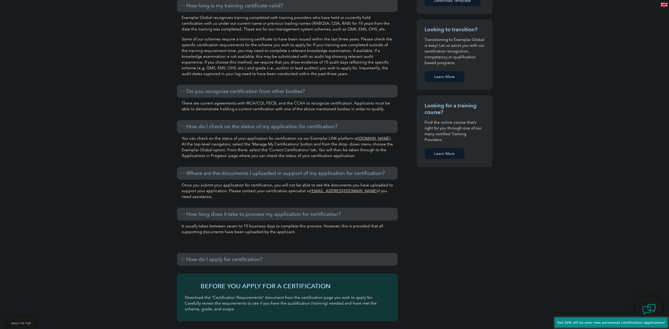
click at [184, 253] on h3 "How do I apply for certification?" at bounding box center [287, 259] width 221 height 13
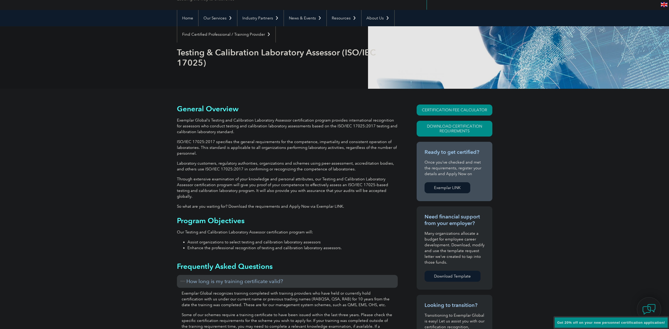
scroll to position [0, 0]
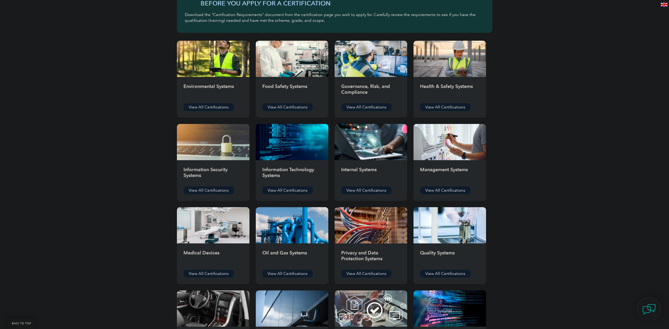
scroll to position [131, 0]
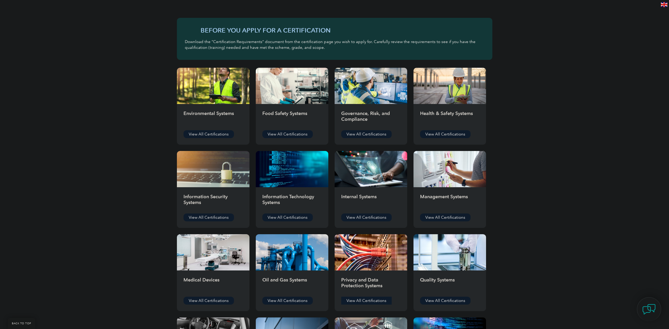
click at [362, 304] on link "View All Certifications" at bounding box center [366, 301] width 50 height 8
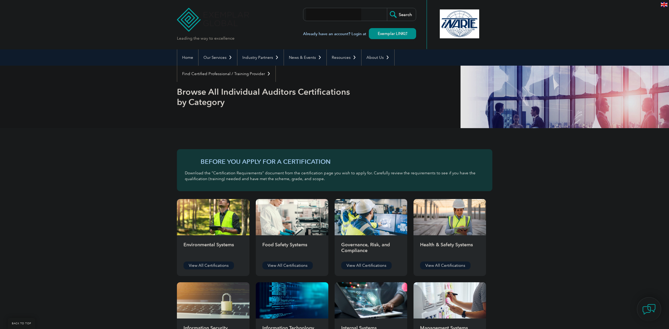
scroll to position [131, 0]
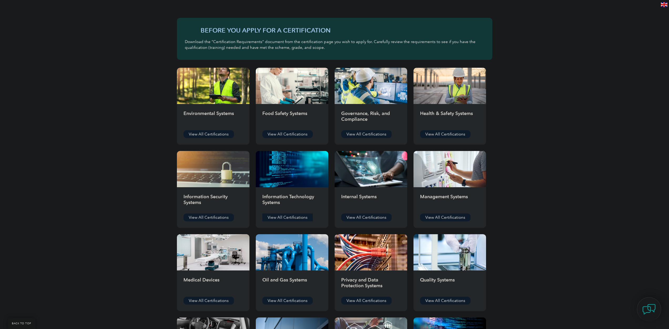
click at [293, 218] on link "View All Certifications" at bounding box center [287, 218] width 50 height 8
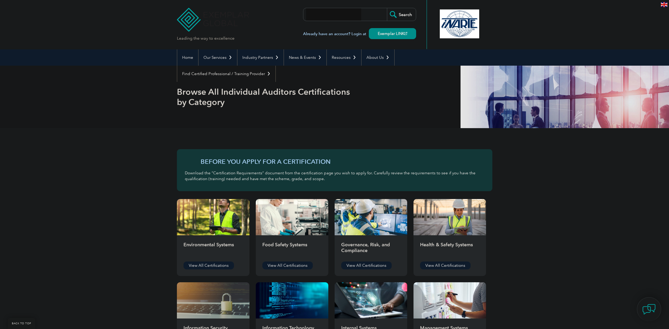
scroll to position [131, 0]
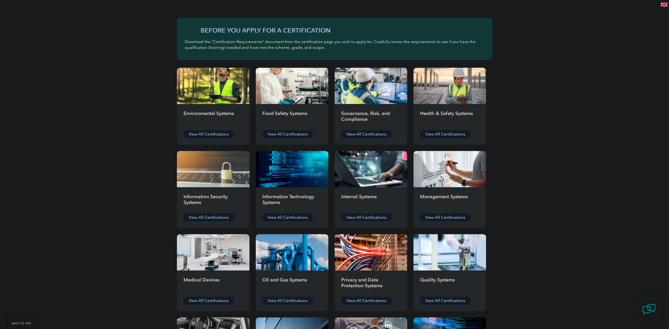
click at [208, 218] on link "View All Certifications" at bounding box center [208, 218] width 50 height 8
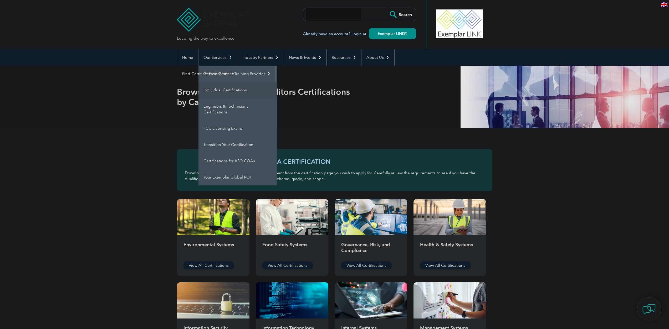
click at [230, 95] on link "Individual Certifications" at bounding box center [237, 90] width 79 height 16
click at [222, 109] on link "Engineers & Technicians Certifications" at bounding box center [237, 109] width 79 height 22
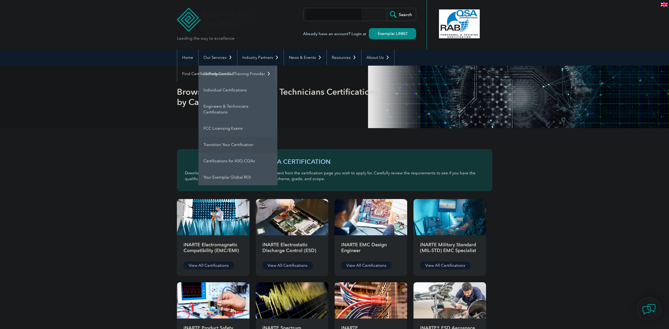
click at [210, 149] on link "Transition Your Certification" at bounding box center [237, 145] width 79 height 16
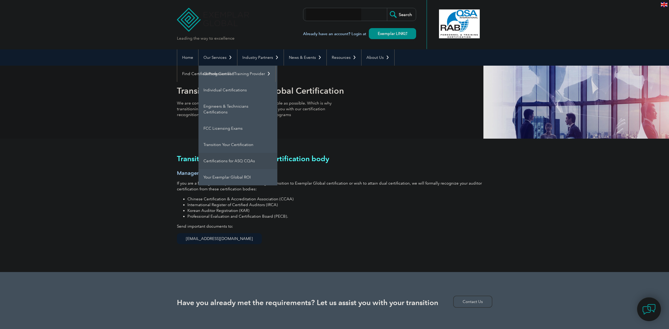
click at [252, 164] on link "Certifications for ASQ CQAs" at bounding box center [237, 161] width 79 height 16
